Goal: Check status

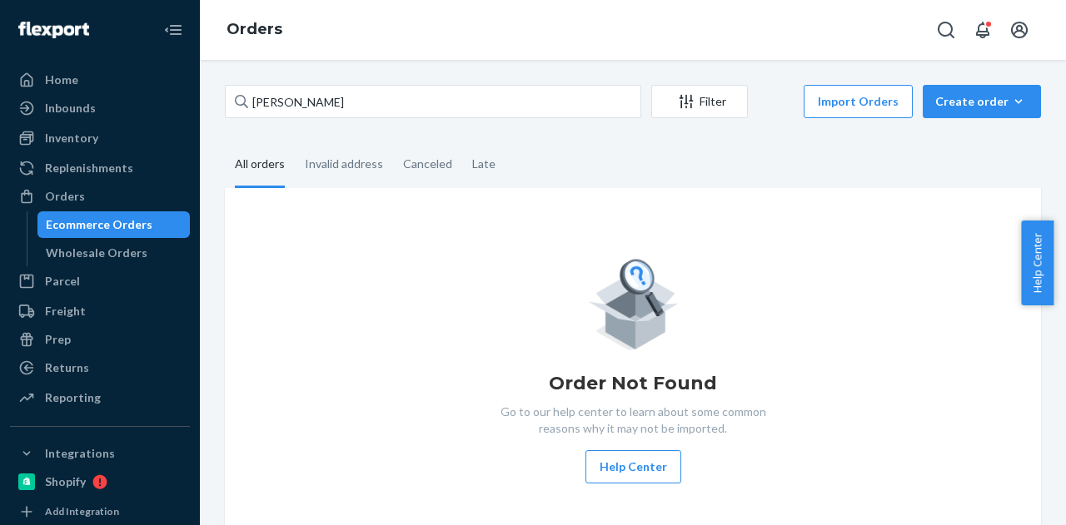
click at [541, 152] on fieldset "All orders Invalid address Canceled Late" at bounding box center [633, 165] width 816 height 46
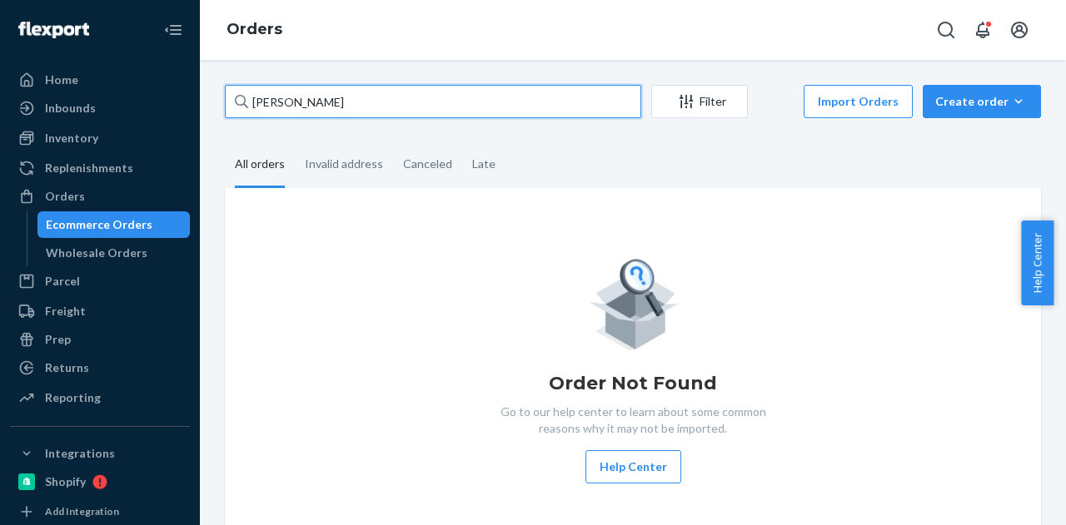
click at [491, 89] on input "[PERSON_NAME]" at bounding box center [433, 101] width 416 height 33
click at [328, 102] on input "[PERSON_NAME]" at bounding box center [433, 101] width 416 height 33
paste input "[PERSON_NAME]"
click at [451, 101] on input "[PERSON_NAME]" at bounding box center [433, 101] width 416 height 33
type input "[PERSON_NAME]"
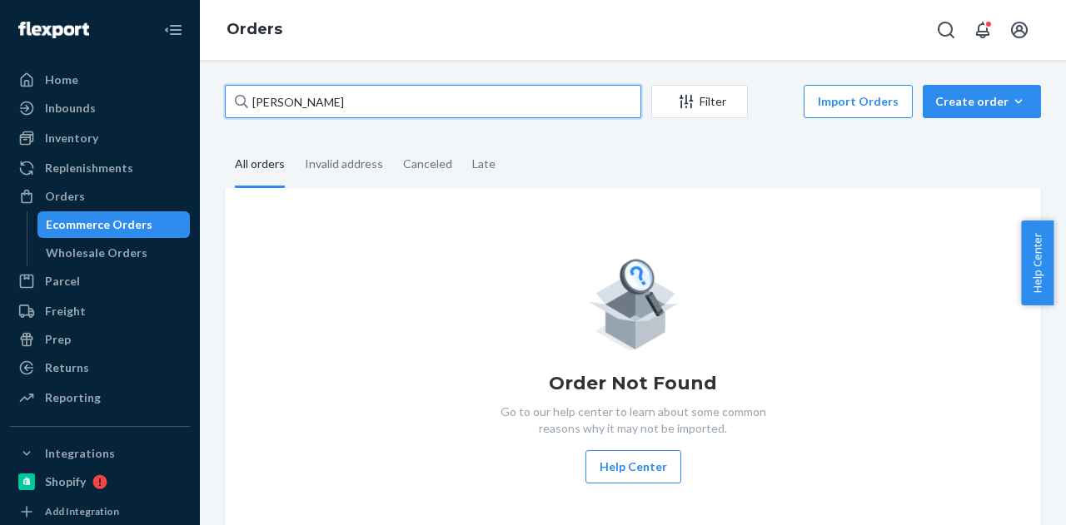
click at [385, 106] on input "[PERSON_NAME]" at bounding box center [433, 101] width 416 height 33
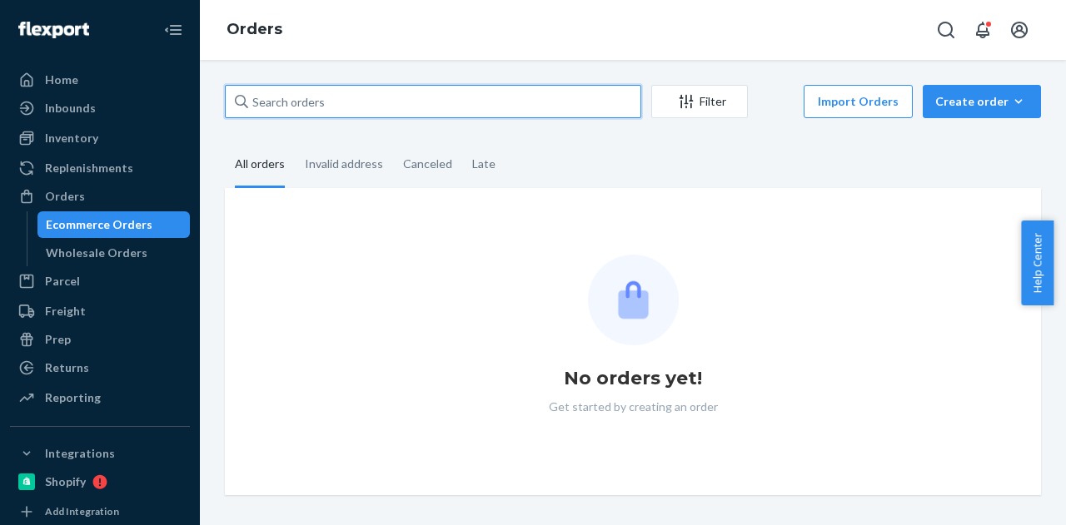
paste input "[PERSON_NAME]"
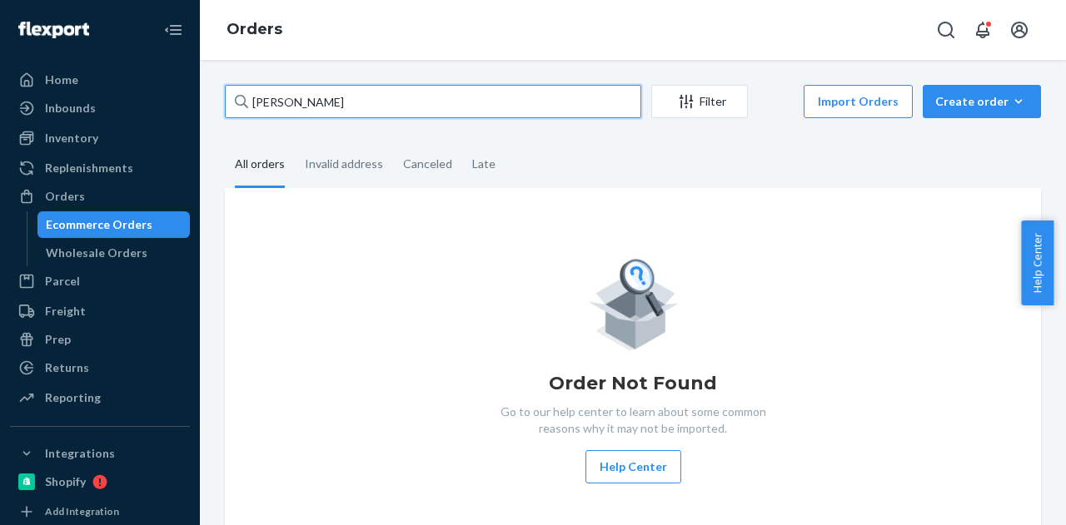
type input "[PERSON_NAME]"
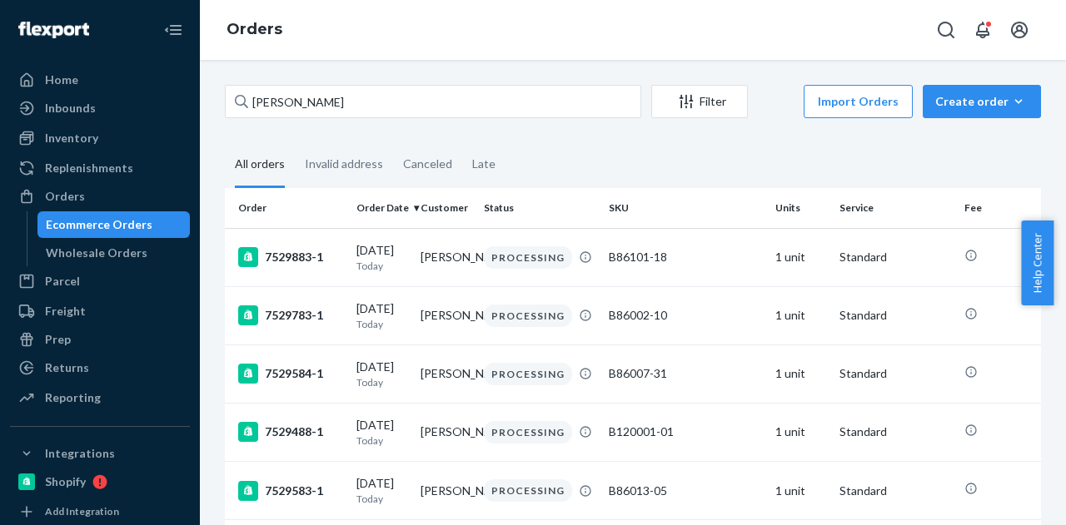
click at [574, 177] on fieldset "All orders Invalid address Canceled Late" at bounding box center [633, 165] width 816 height 46
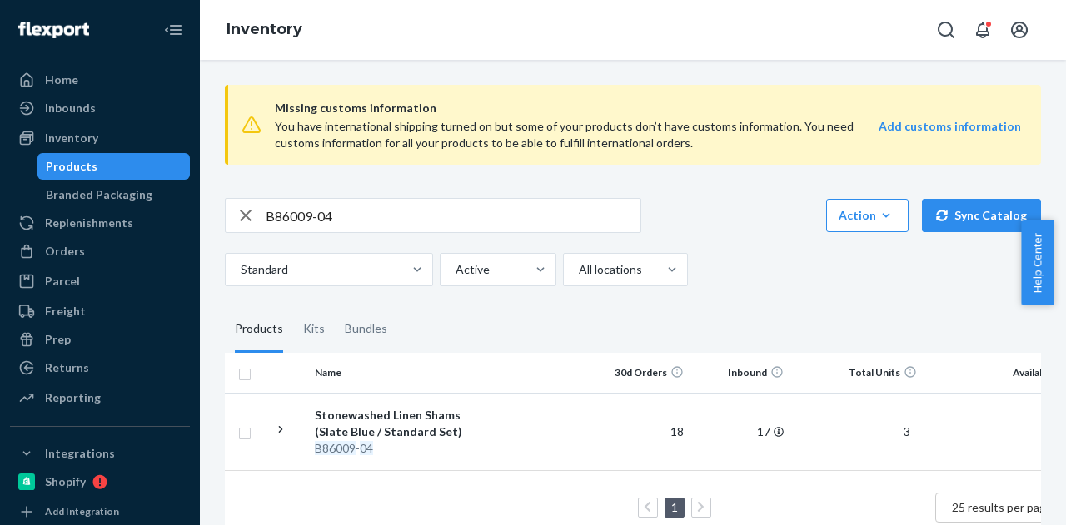
click at [331, 208] on input "B86009-04" at bounding box center [453, 215] width 375 height 33
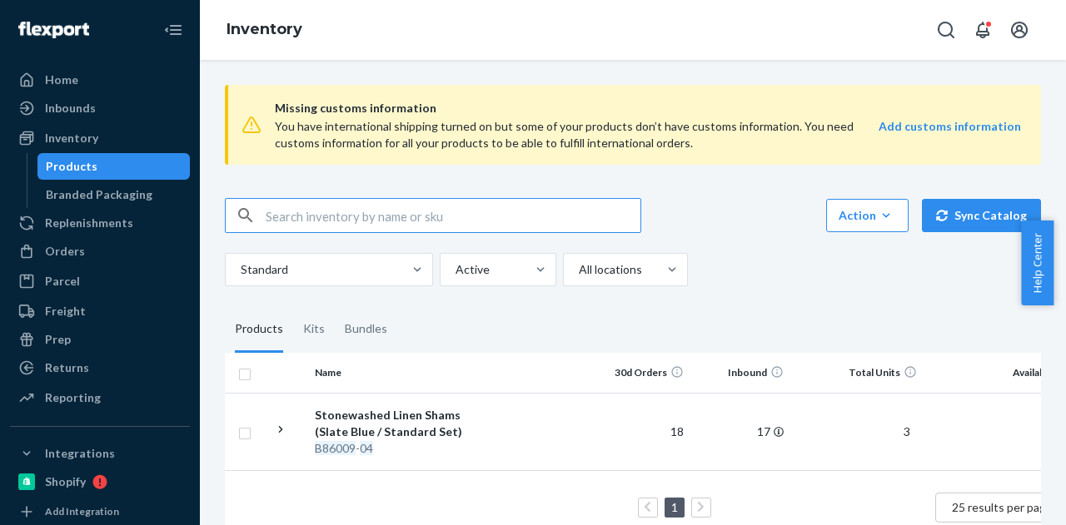
paste input "R93012-06"
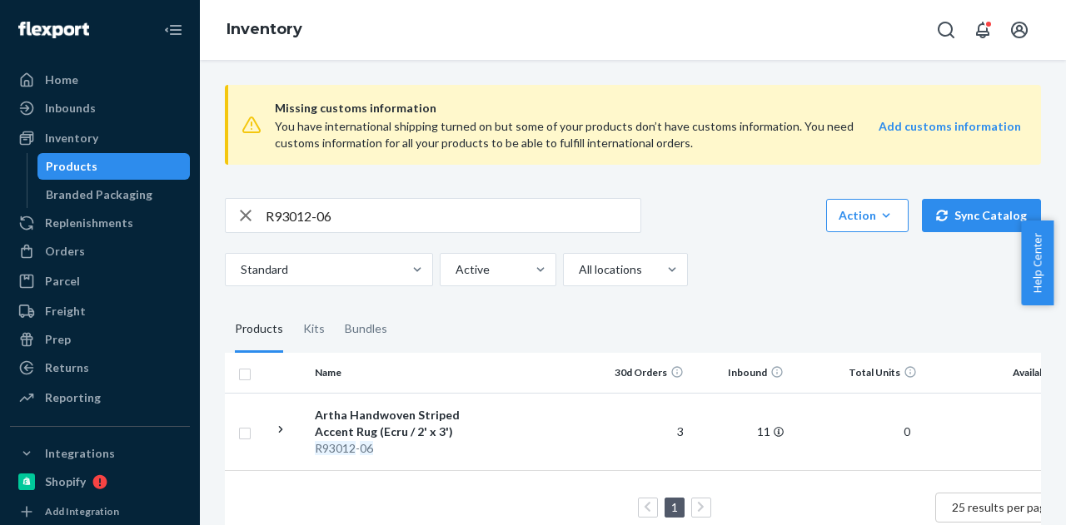
click at [357, 216] on input "R93012-06" at bounding box center [453, 215] width 375 height 33
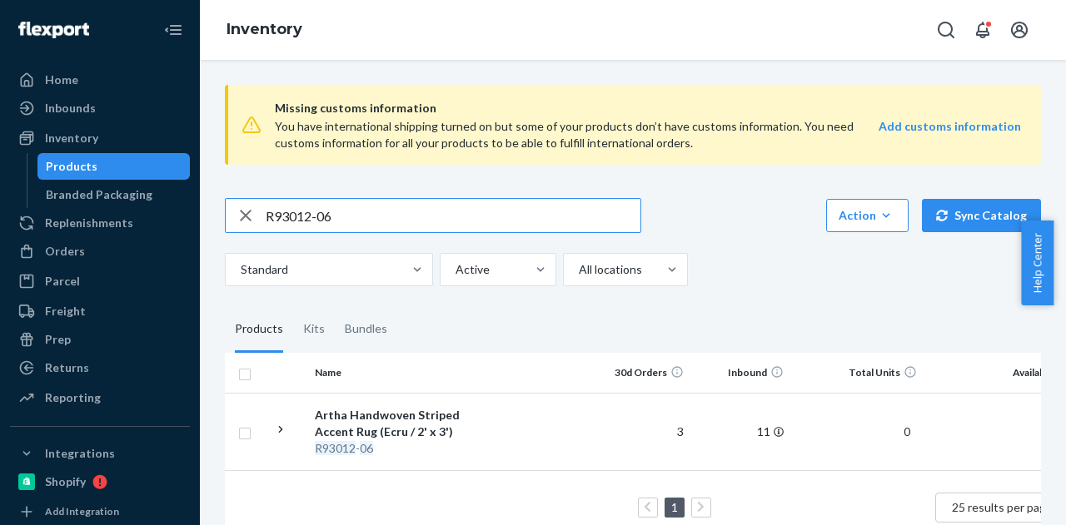
paste input "B86014-2"
type input "B86014-26"
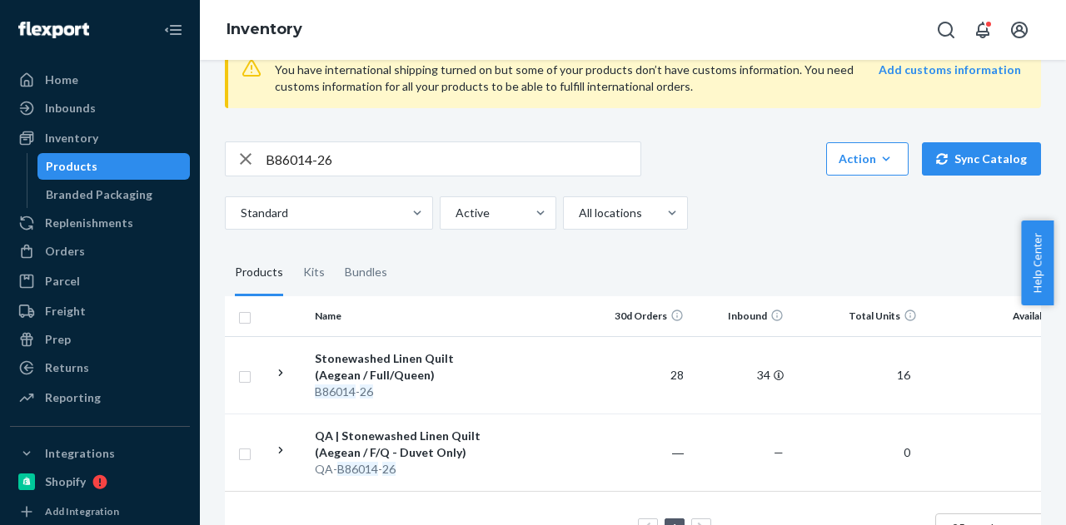
scroll to position [83, 0]
